Goal: Task Accomplishment & Management: Complete application form

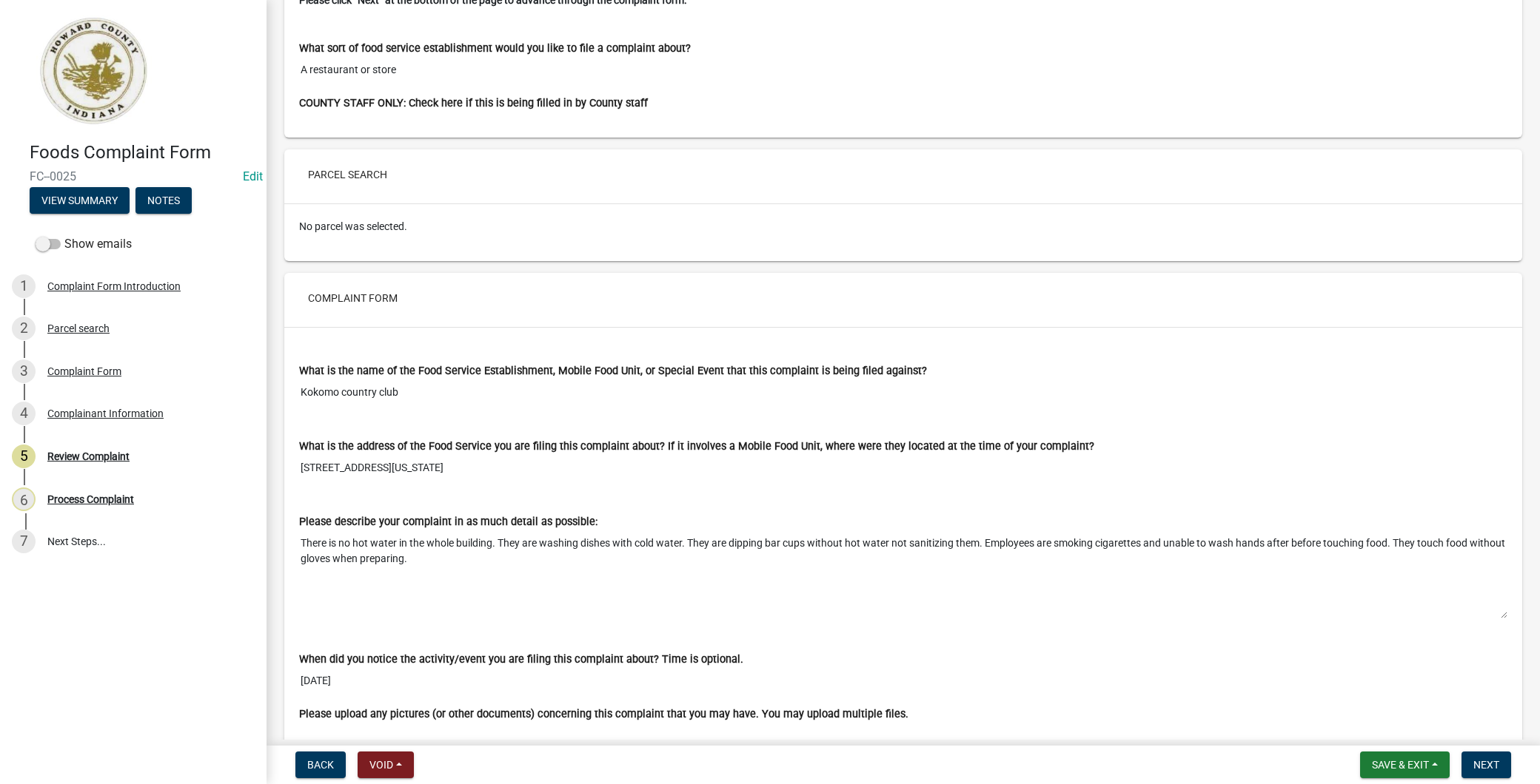
scroll to position [329, 0]
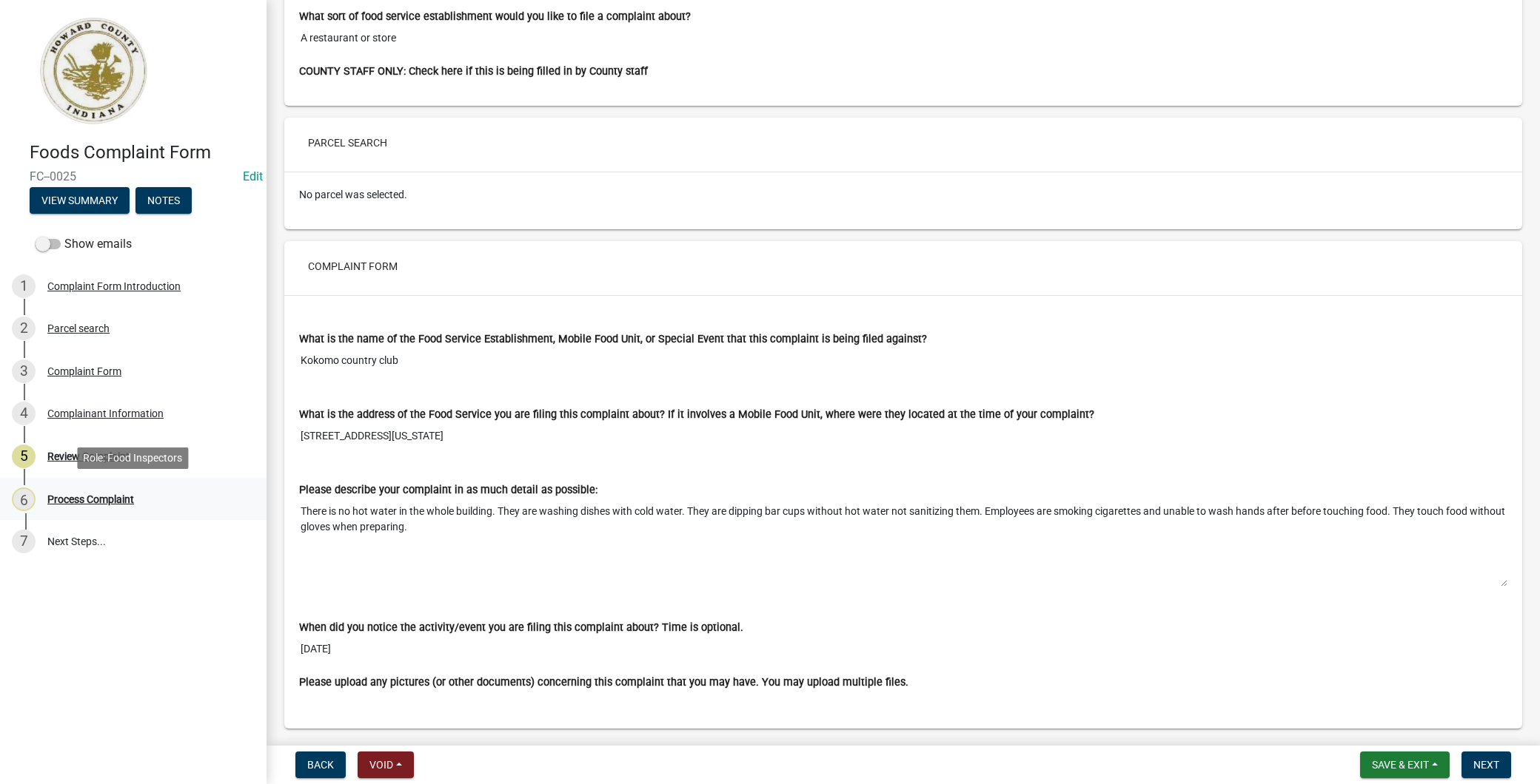
click at [186, 488] on div "6 Process Complaint" at bounding box center [128, 499] width 231 height 23
click at [157, 509] on div "6 Process Complaint" at bounding box center [128, 499] width 231 height 23
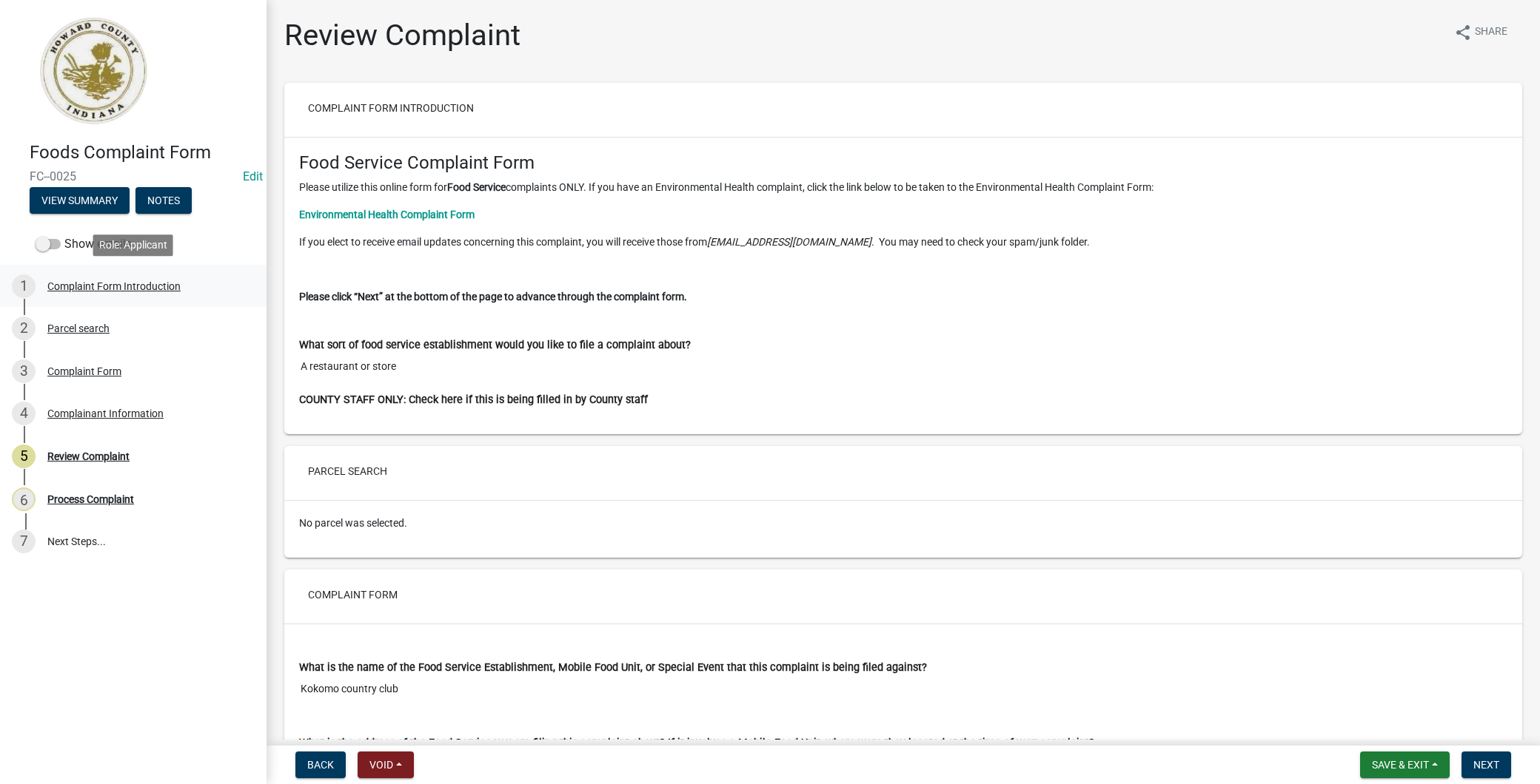
click at [146, 286] on div "Complaint Form Introduction" at bounding box center [114, 286] width 133 height 10
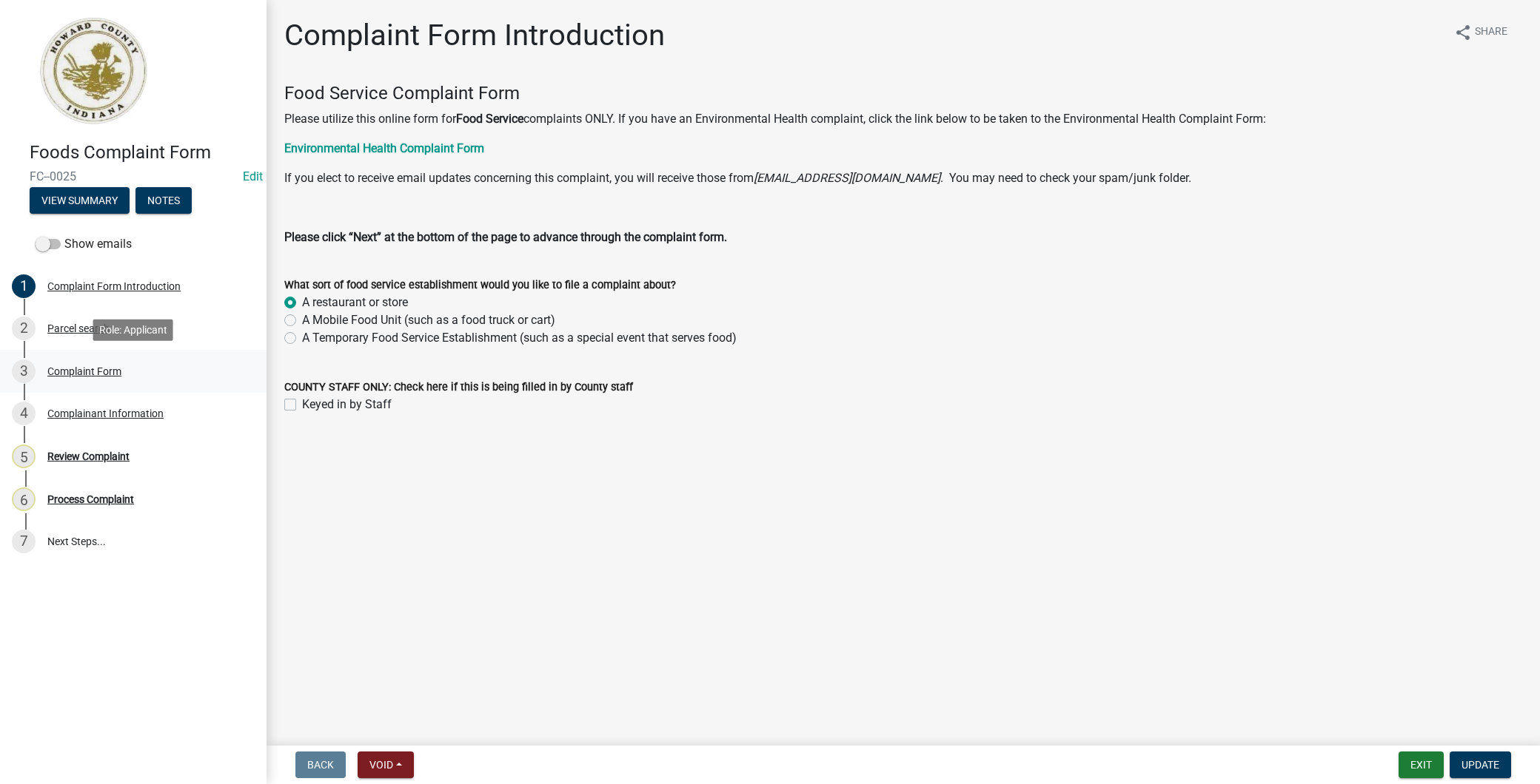
click at [131, 367] on div "3 Complaint Form" at bounding box center [128, 371] width 231 height 23
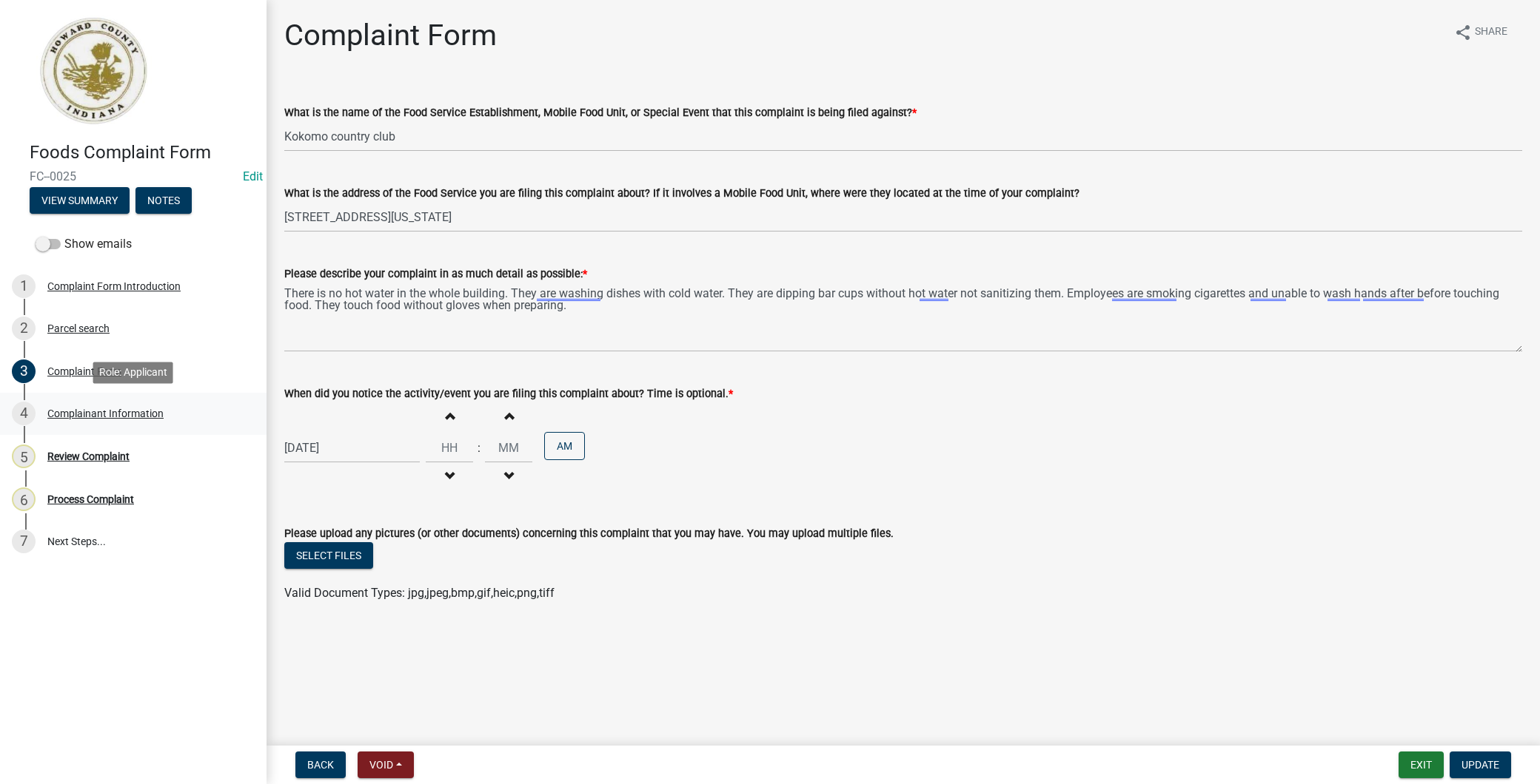
click at [167, 416] on div "4 Complainant Information" at bounding box center [128, 413] width 231 height 23
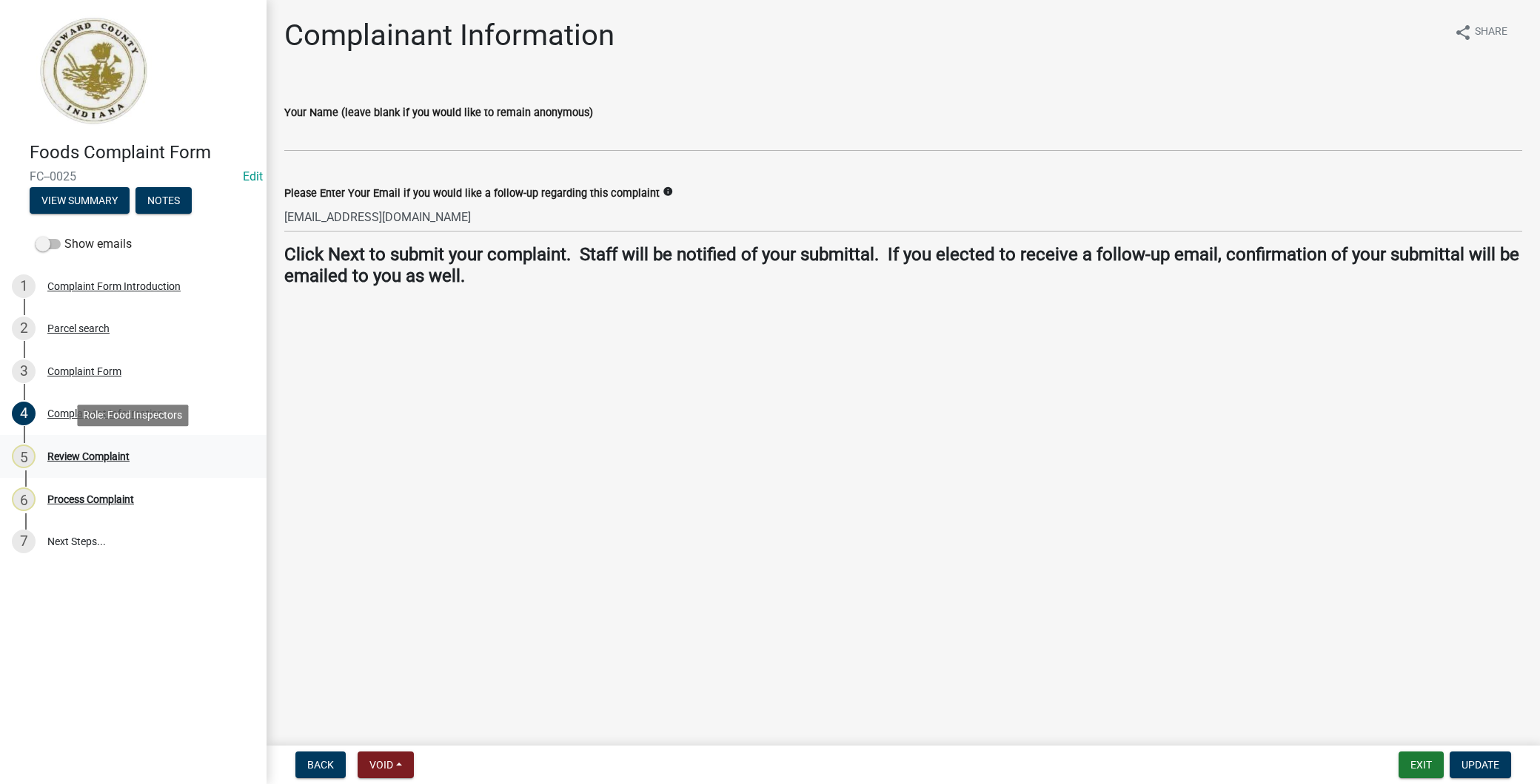
click at [127, 447] on div "5 Review Complaint" at bounding box center [128, 456] width 231 height 23
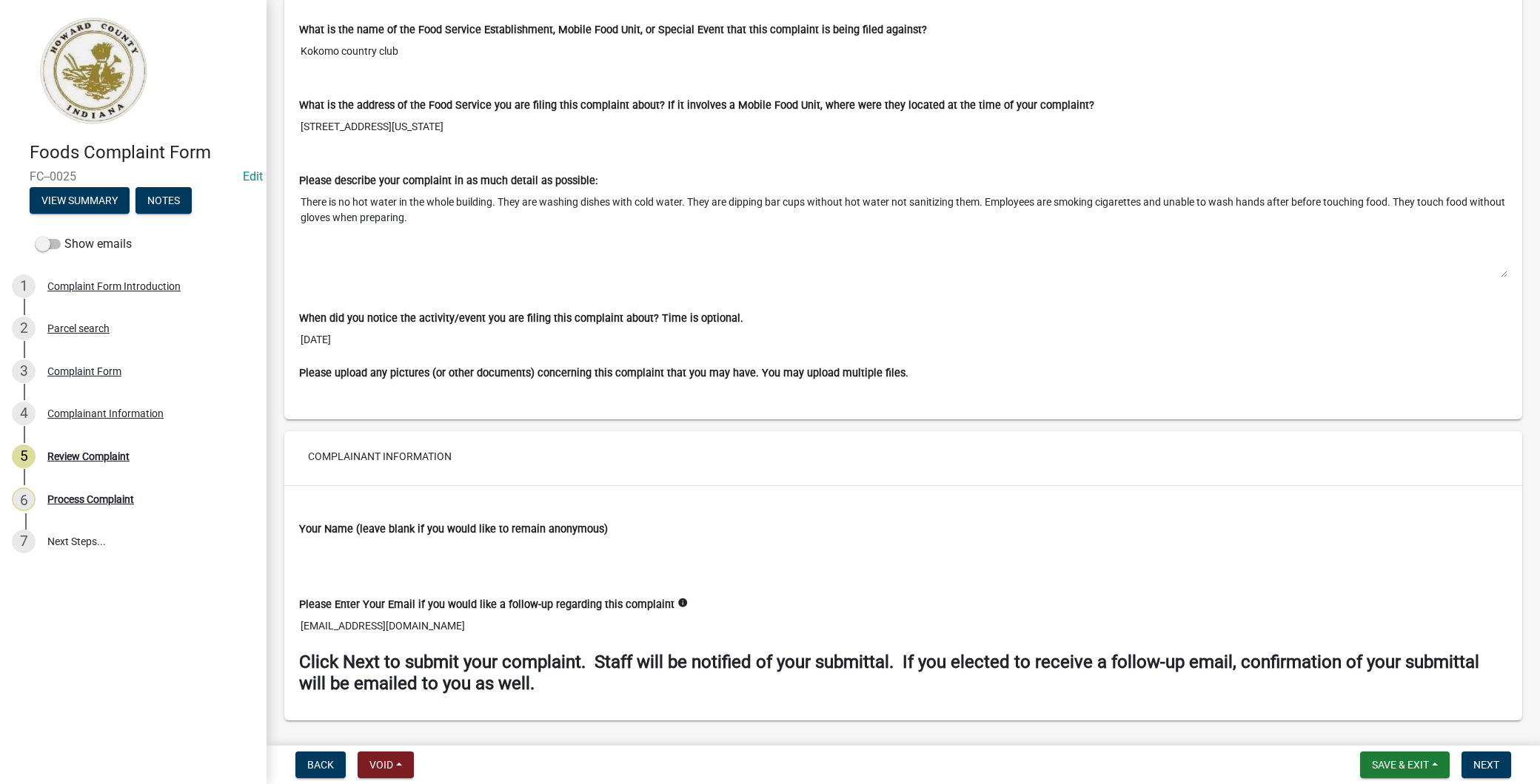
scroll to position [657, 0]
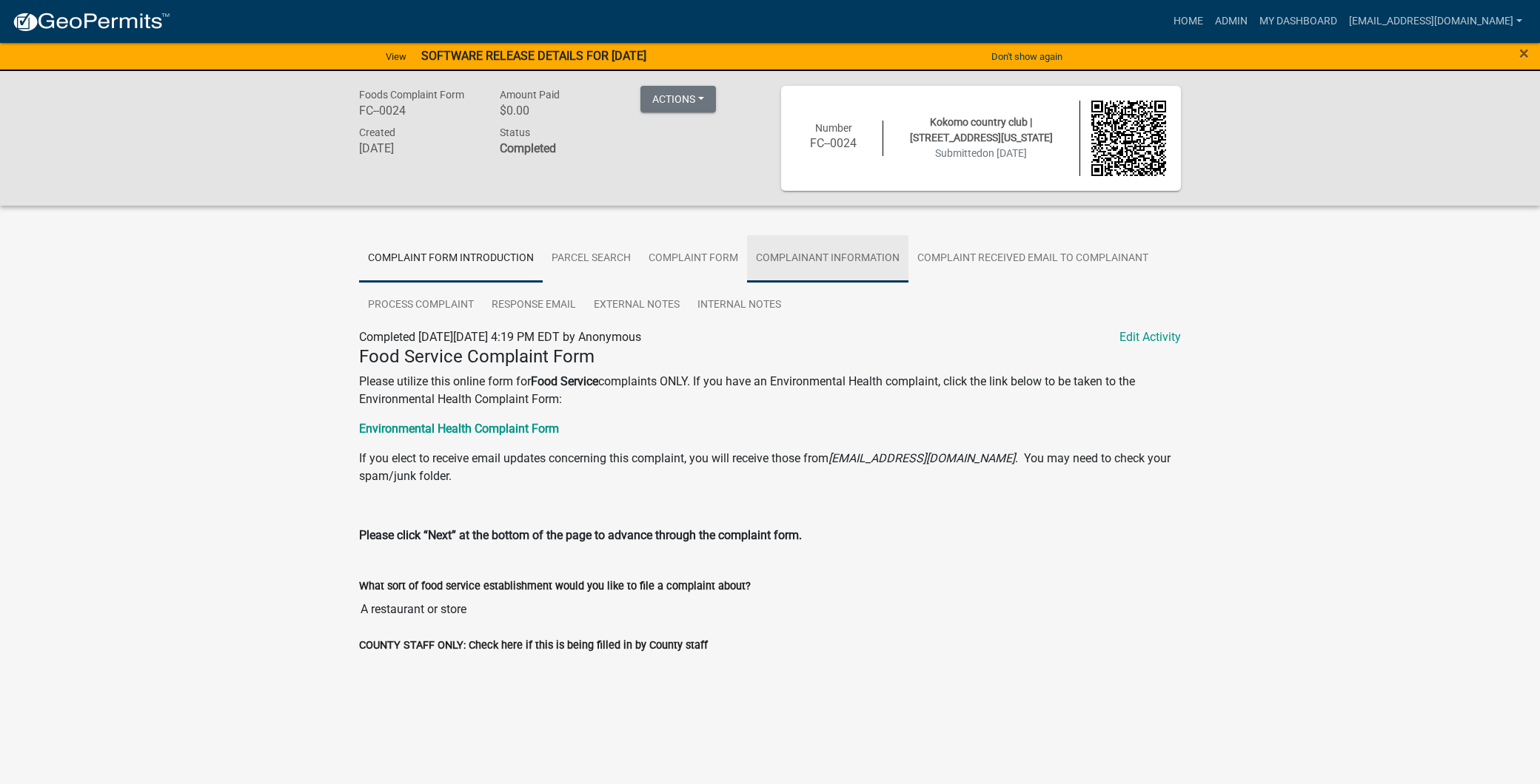
click at [811, 251] on link "Complainant Information" at bounding box center [827, 259] width 161 height 47
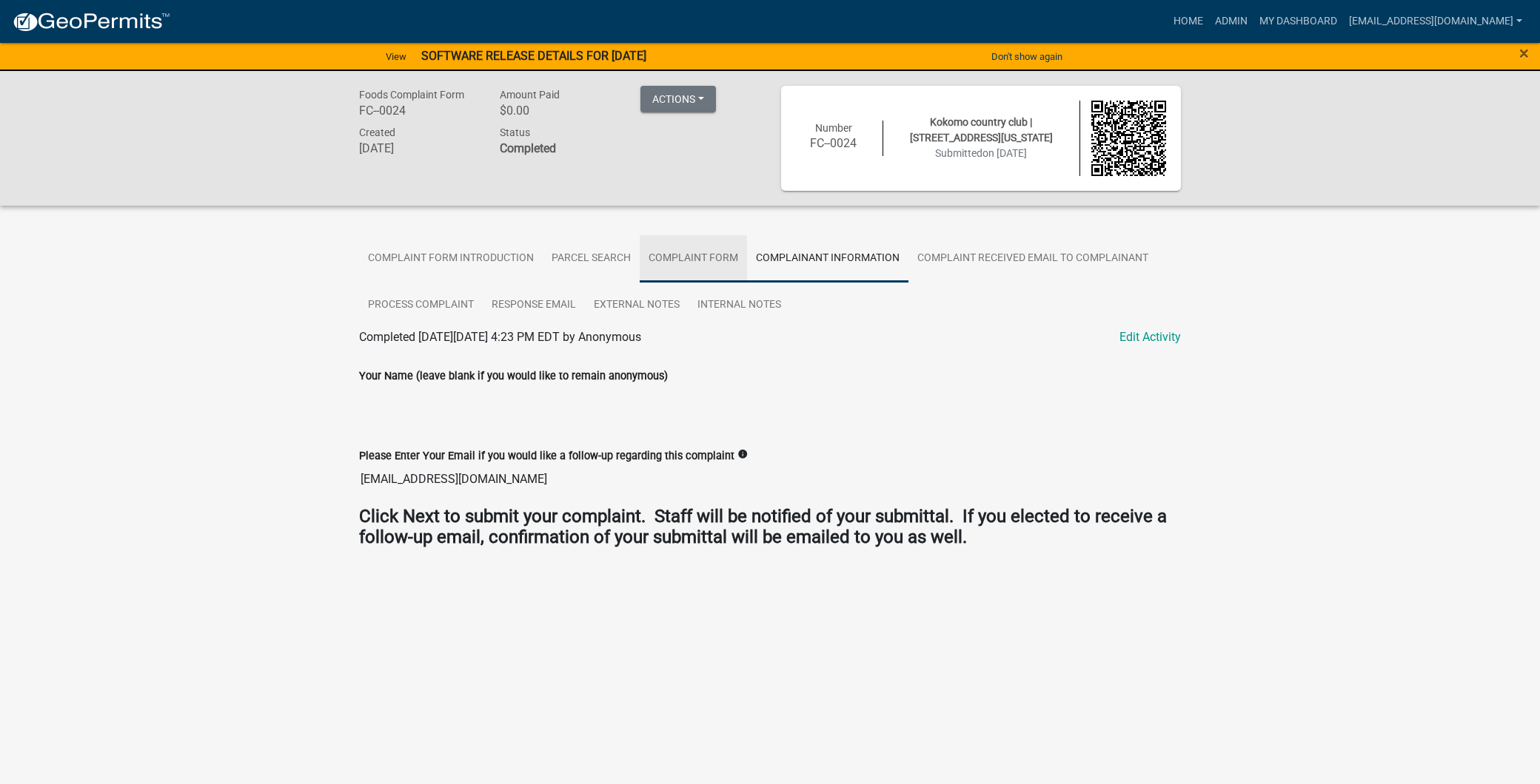
click at [682, 267] on link "Complaint Form" at bounding box center [693, 259] width 107 height 47
